Goal: Check status: Check status

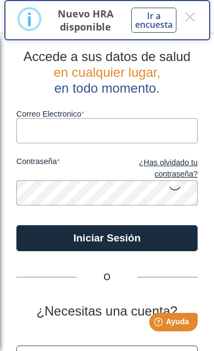
click at [146, 142] on input "Correo Electronico" at bounding box center [106, 130] width 181 height 25
type input "[EMAIL_ADDRESS][DOMAIN_NAME]"
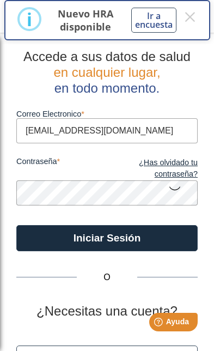
click at [107, 237] on button "Iniciar Sesión" at bounding box center [106, 238] width 181 height 26
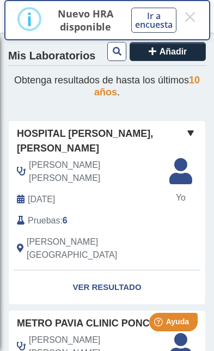
click at [140, 270] on link "Ver Resultado" at bounding box center [107, 287] width 197 height 34
click at [113, 270] on link "Ver Resultado" at bounding box center [107, 287] width 197 height 34
click at [120, 270] on link "Ver Resultado" at bounding box center [107, 287] width 197 height 34
click at [123, 270] on link "Ver Resultado" at bounding box center [107, 287] width 197 height 34
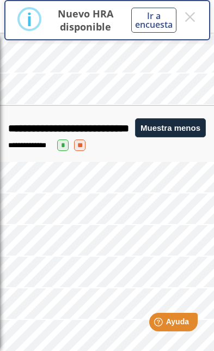
scroll to position [644, 0]
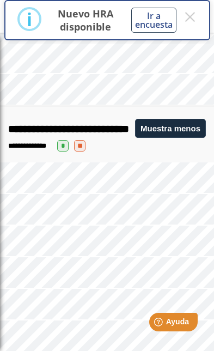
click at [101, 143] on div "**********" at bounding box center [107, 145] width 198 height 11
